Goal: Information Seeking & Learning: Learn about a topic

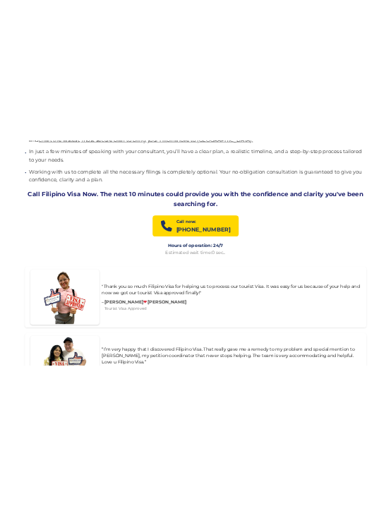
scroll to position [2187, 0]
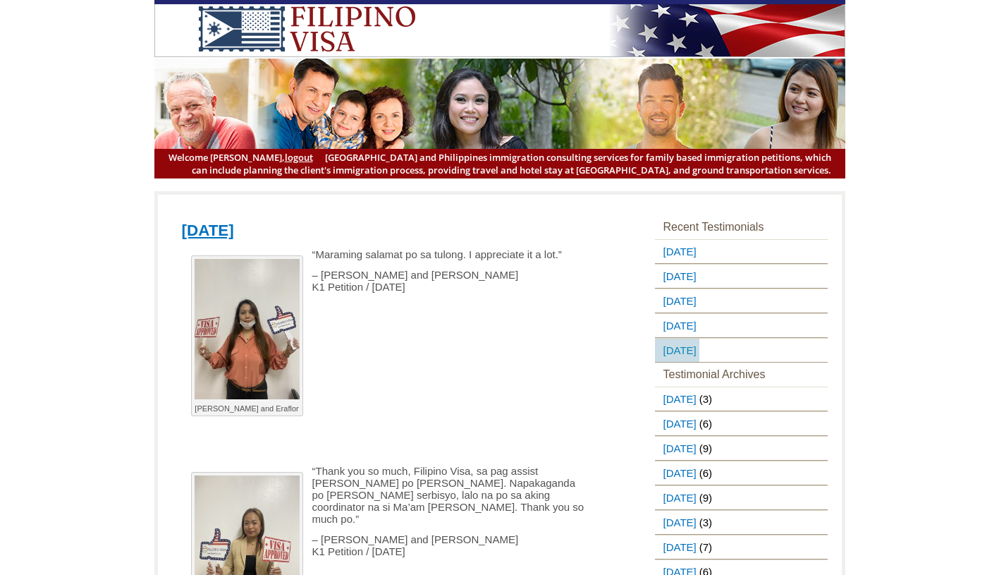
click at [390, 347] on link "September 17, 2025" at bounding box center [677, 350] width 44 height 23
